Goal: Navigation & Orientation: Find specific page/section

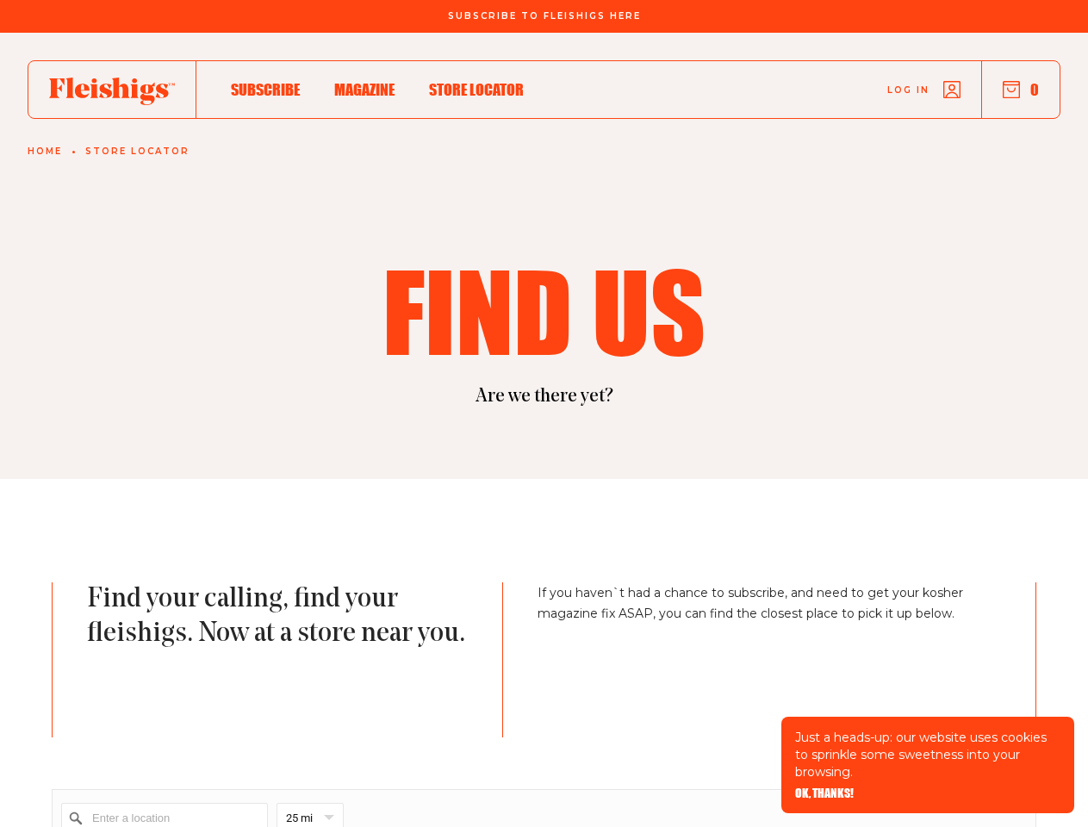
click at [544, 414] on section "Find us Are we there yet?" at bounding box center [544, 256] width 1088 height 446
click at [824, 787] on span "OK, THANKS!" at bounding box center [824, 781] width 59 height 12
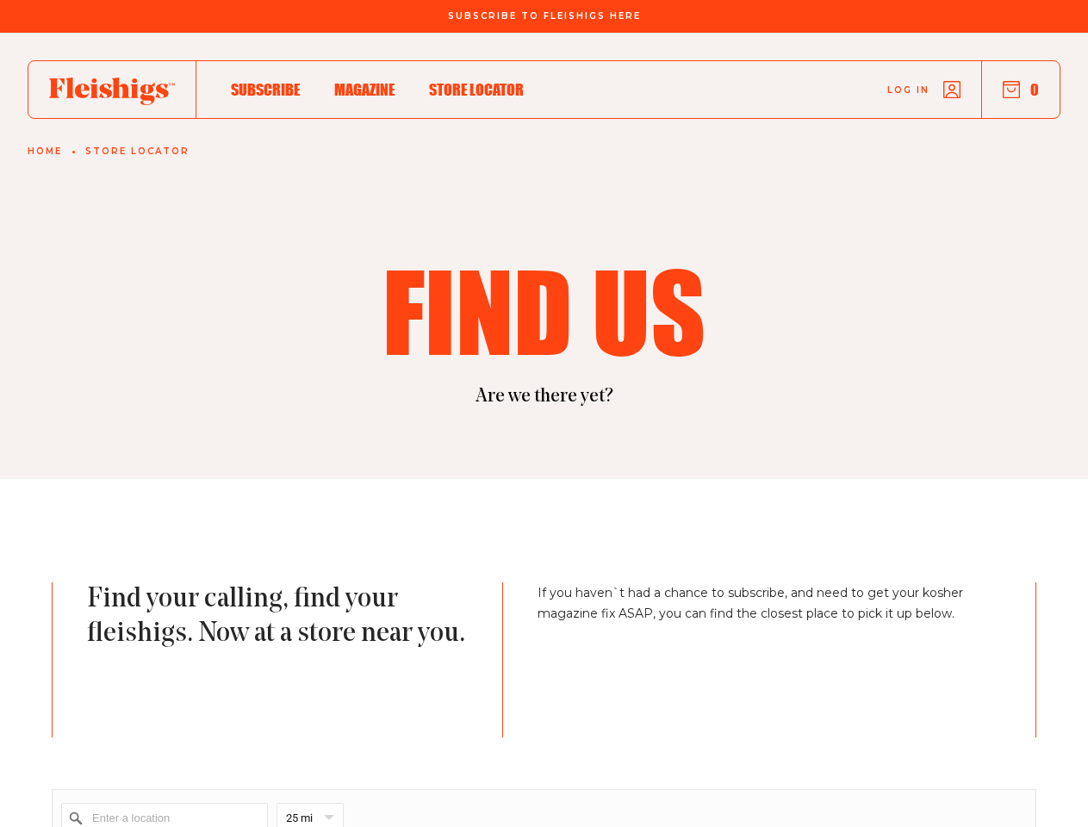
click at [1021, 90] on button "0" at bounding box center [1021, 89] width 36 height 19
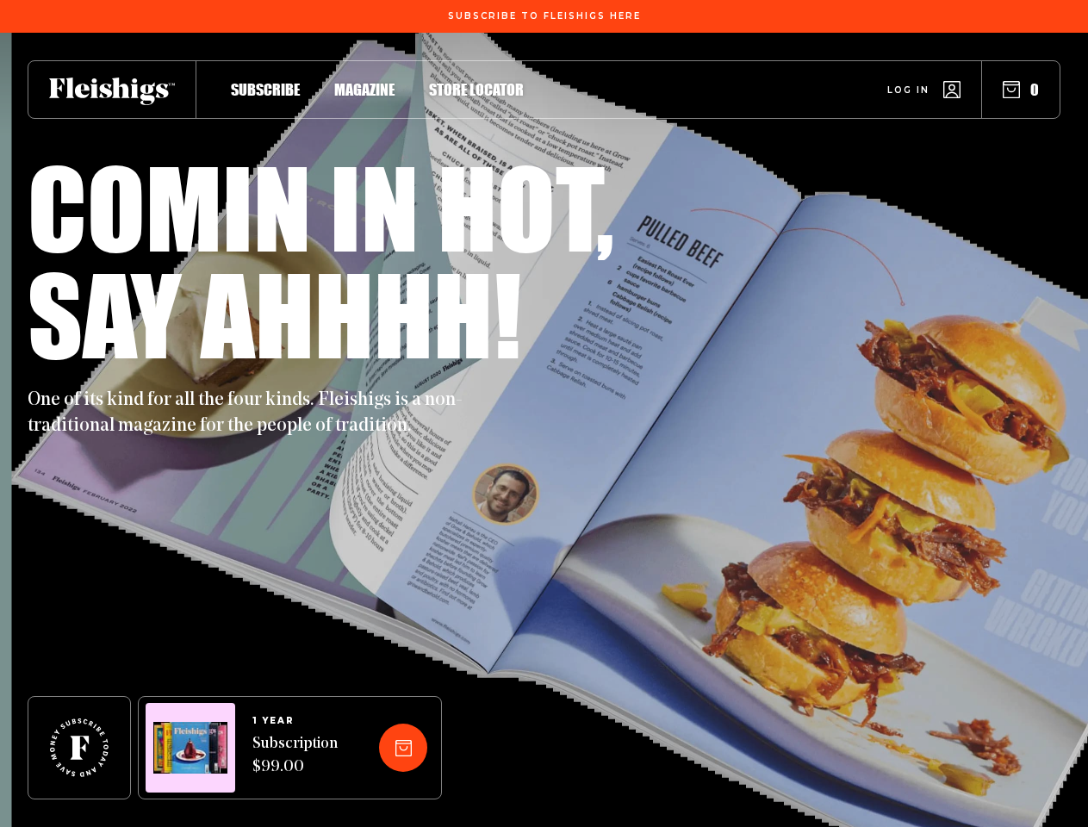
click at [544, 414] on div "One of its kind for all the four kinds. Fleishigs is a non-traditional magazine…" at bounding box center [544, 403] width 1033 height 72
click at [1021, 90] on button "0" at bounding box center [1021, 89] width 36 height 19
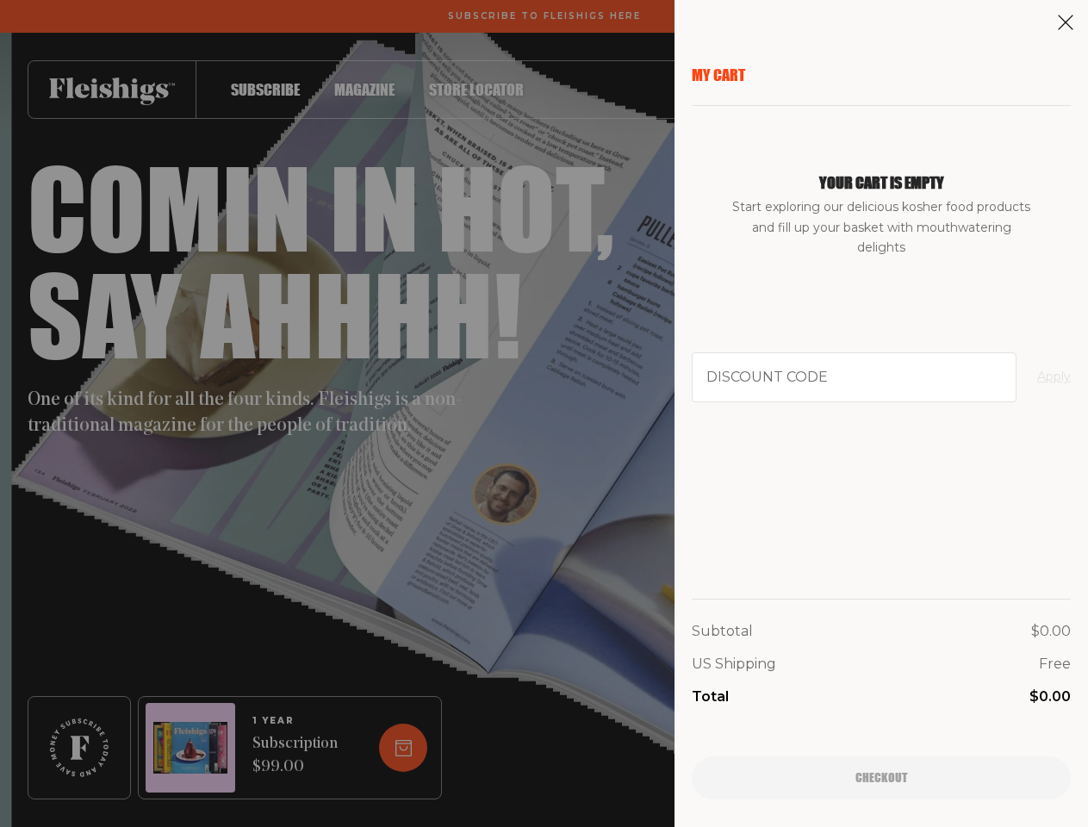
click at [400, 748] on div "My Cart Your cart is empty Start exploring our delicious kosher food products a…" at bounding box center [544, 413] width 1088 height 827
